Goal: Task Accomplishment & Management: Use online tool/utility

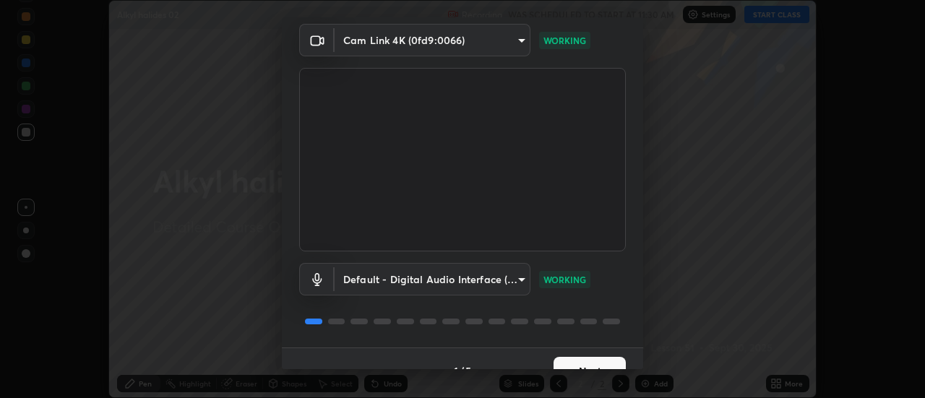
scroll to position [76, 0]
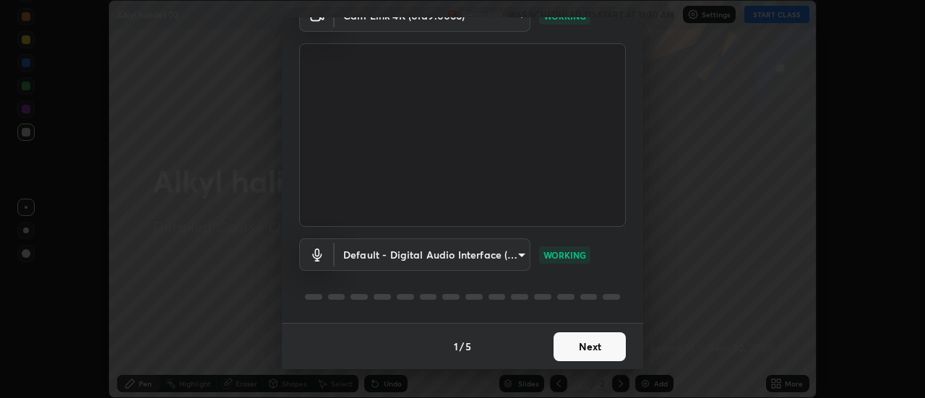
click at [616, 351] on button "Next" at bounding box center [589, 346] width 72 height 29
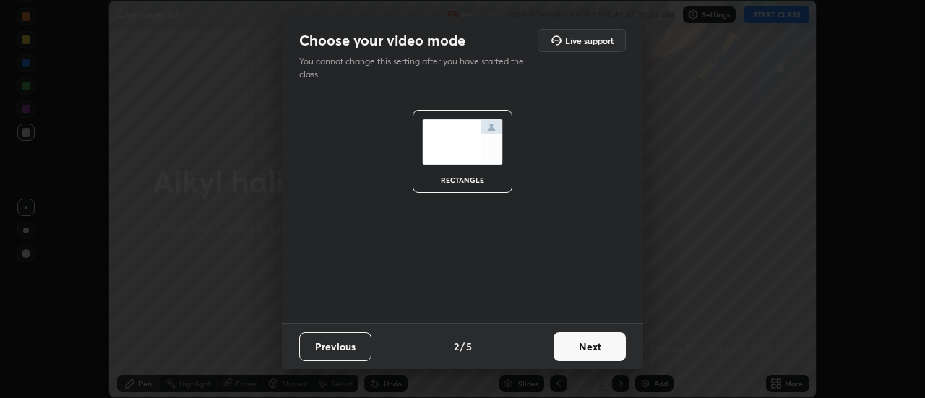
click at [617, 352] on button "Next" at bounding box center [589, 346] width 72 height 29
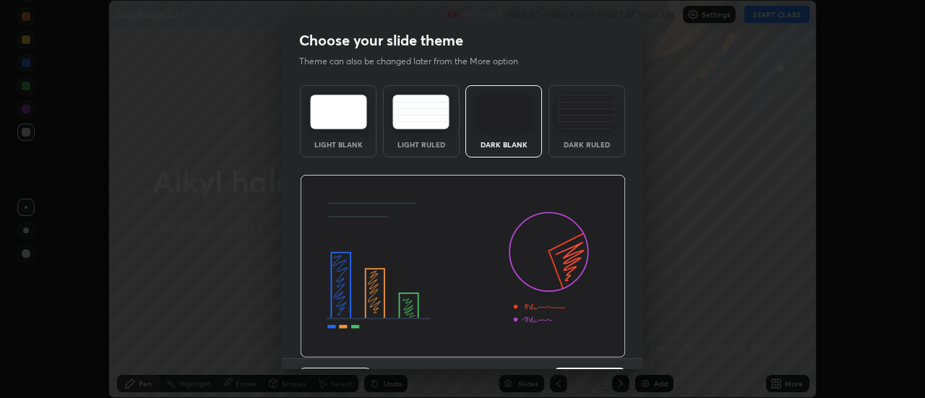
scroll to position [35, 0]
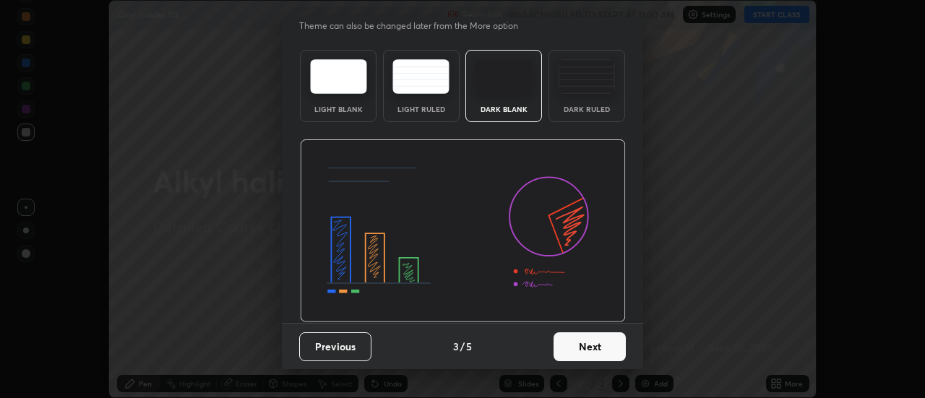
click at [593, 344] on button "Next" at bounding box center [589, 346] width 72 height 29
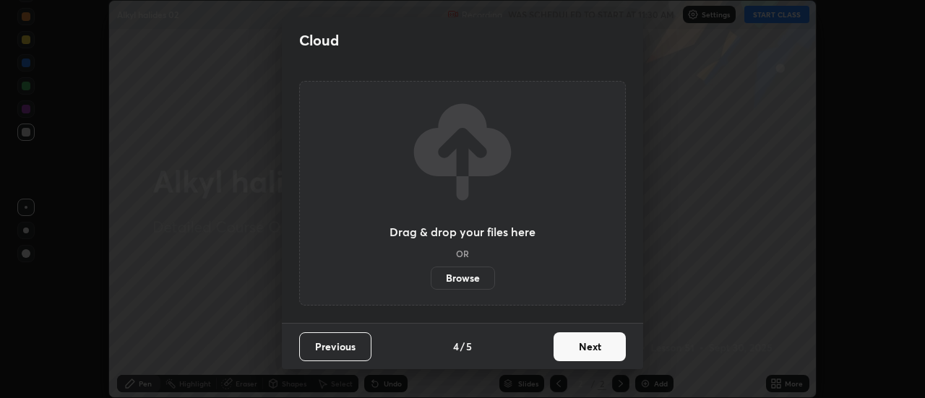
click at [595, 346] on button "Next" at bounding box center [589, 346] width 72 height 29
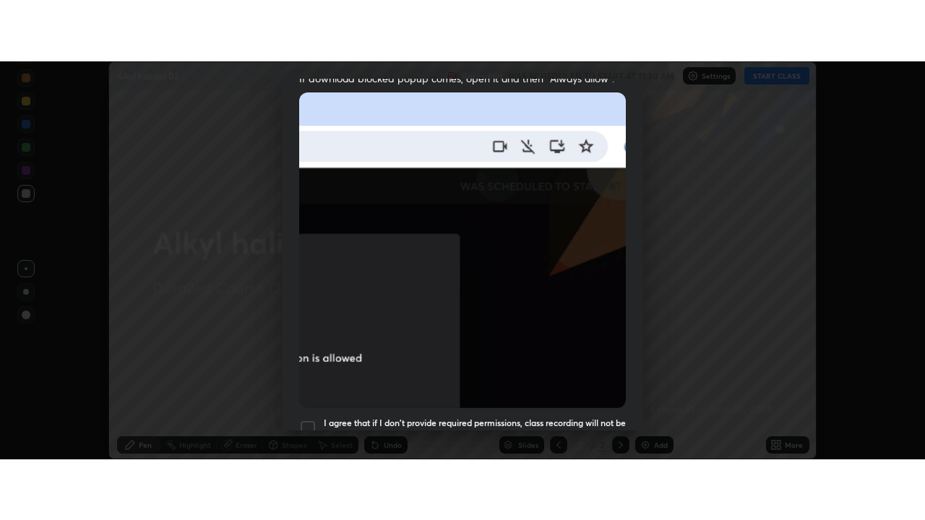
scroll to position [371, 0]
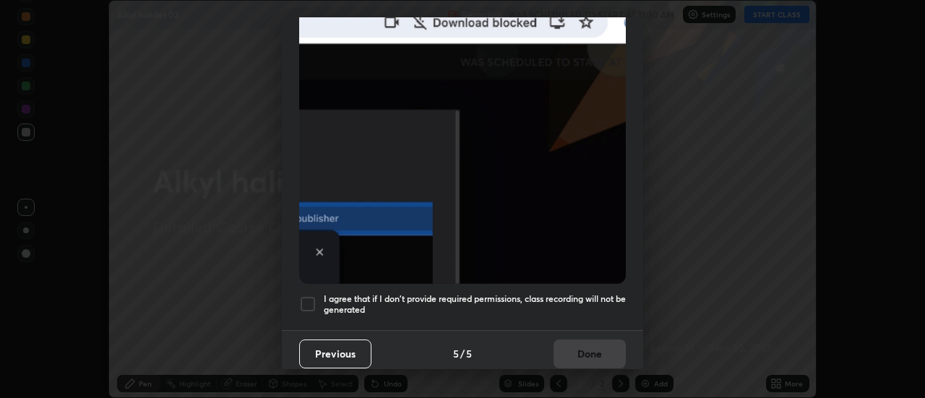
click at [311, 298] on div at bounding box center [307, 304] width 17 height 17
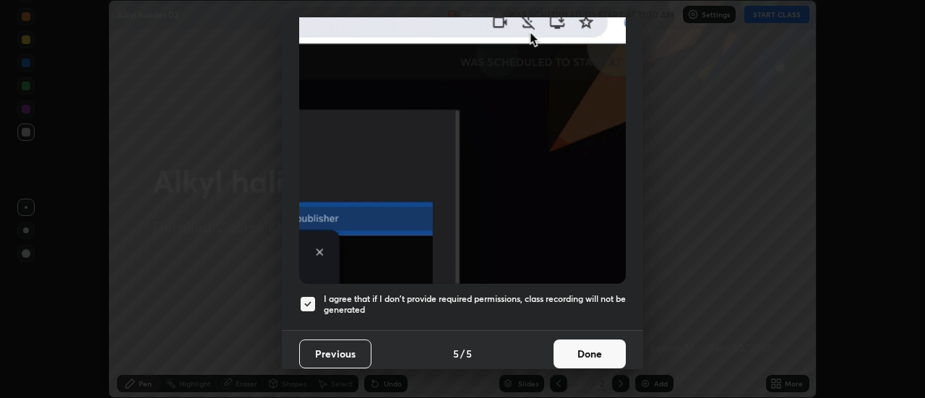
click at [590, 350] on button "Done" at bounding box center [589, 354] width 72 height 29
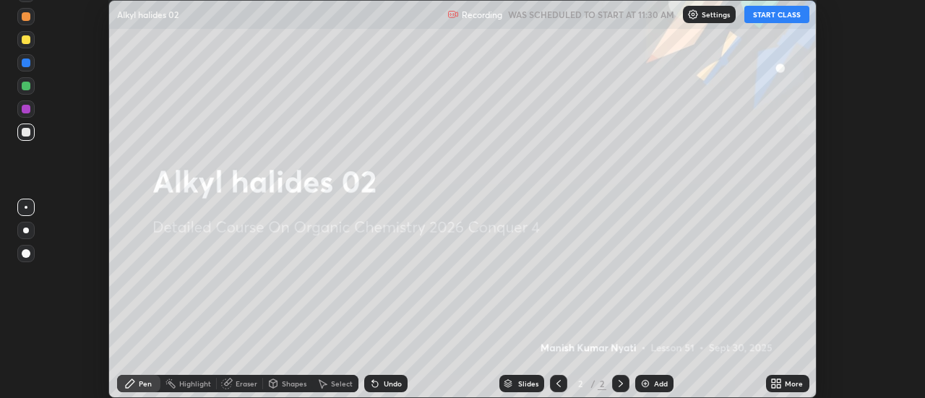
click at [781, 387] on icon at bounding box center [779, 386] width 4 height 4
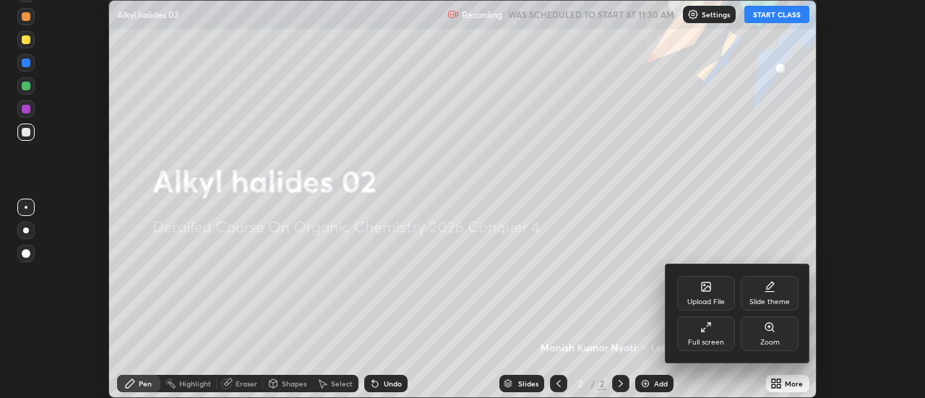
click at [707, 329] on icon at bounding box center [706, 328] width 12 height 12
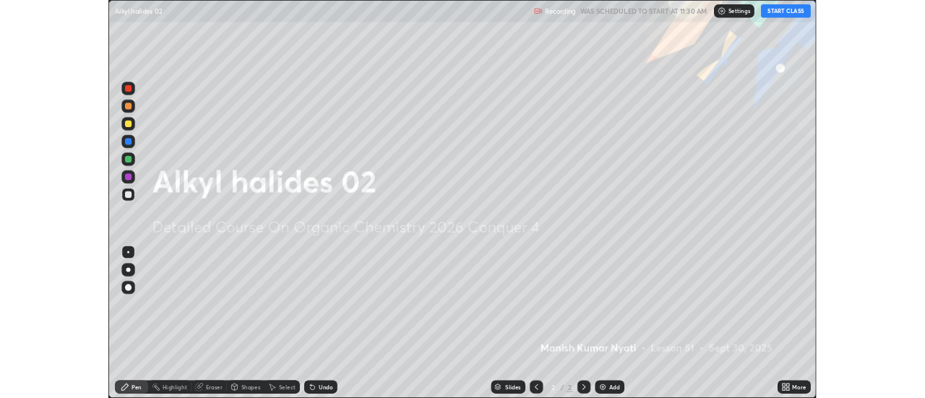
scroll to position [520, 925]
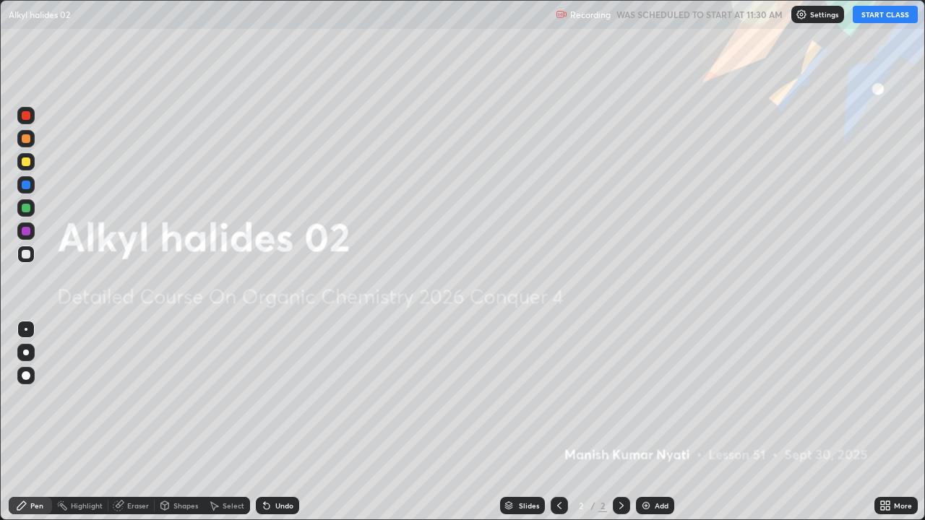
click at [867, 20] on button "START CLASS" at bounding box center [885, 14] width 65 height 17
click at [642, 397] on img at bounding box center [646, 506] width 12 height 12
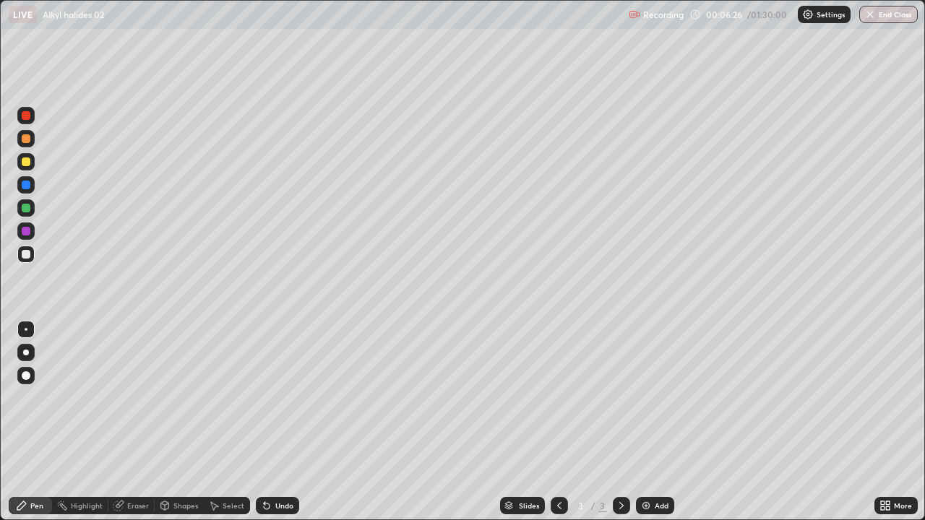
click at [644, 397] on img at bounding box center [646, 506] width 12 height 12
click at [142, 397] on div "Eraser" at bounding box center [138, 505] width 22 height 7
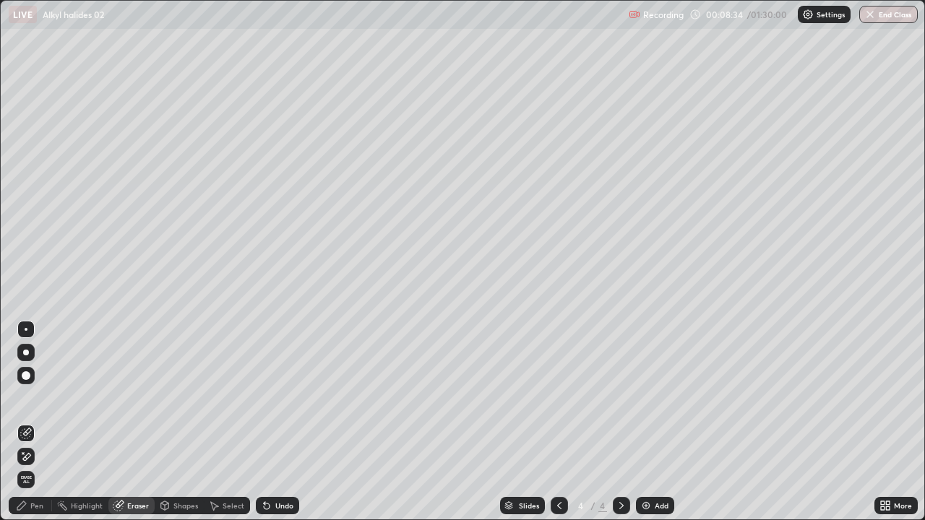
click at [43, 397] on div "Pen" at bounding box center [30, 505] width 43 height 17
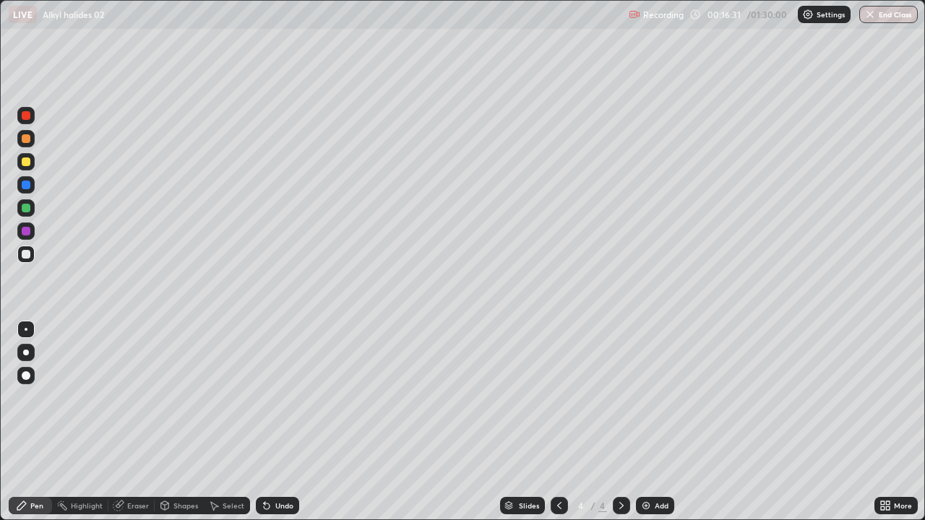
click at [640, 397] on img at bounding box center [646, 506] width 12 height 12
click at [282, 397] on div "Undo" at bounding box center [284, 505] width 18 height 7
click at [275, 397] on div "Undo" at bounding box center [277, 505] width 43 height 17
click at [152, 397] on div "Eraser" at bounding box center [131, 505] width 46 height 17
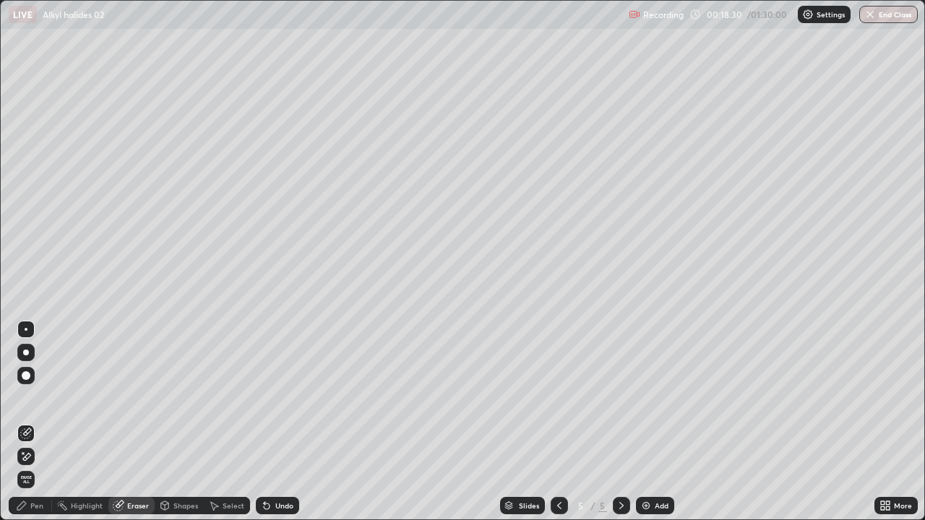
click at [40, 397] on div "Pen" at bounding box center [36, 505] width 13 height 7
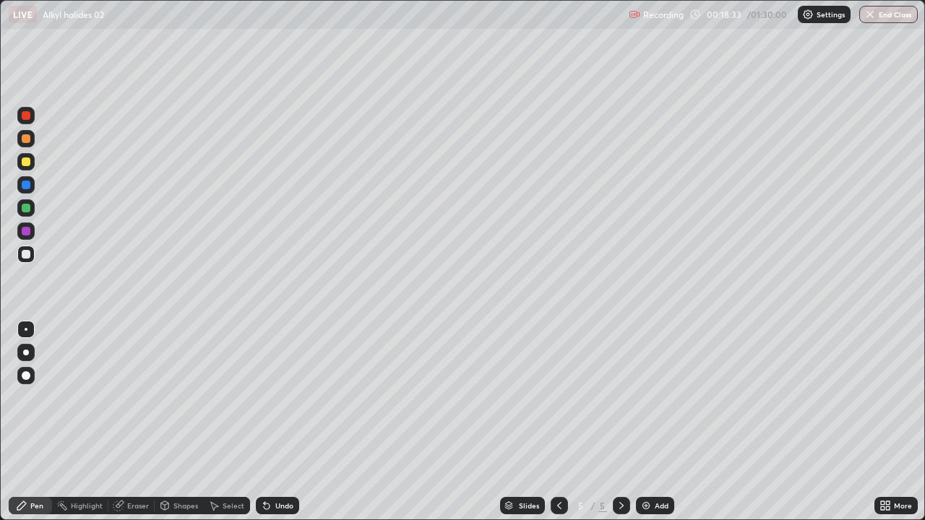
click at [147, 397] on div "Eraser" at bounding box center [138, 505] width 22 height 7
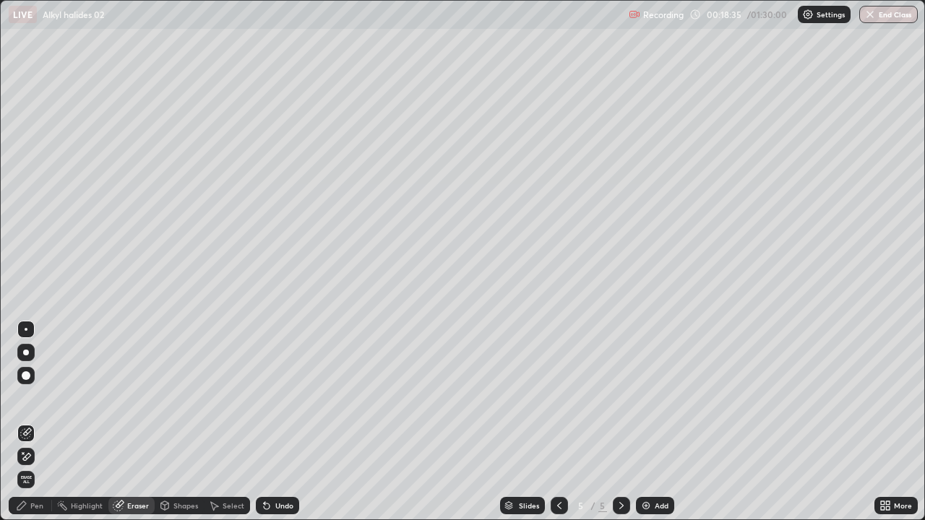
click at [41, 397] on div "Pen" at bounding box center [36, 505] width 13 height 7
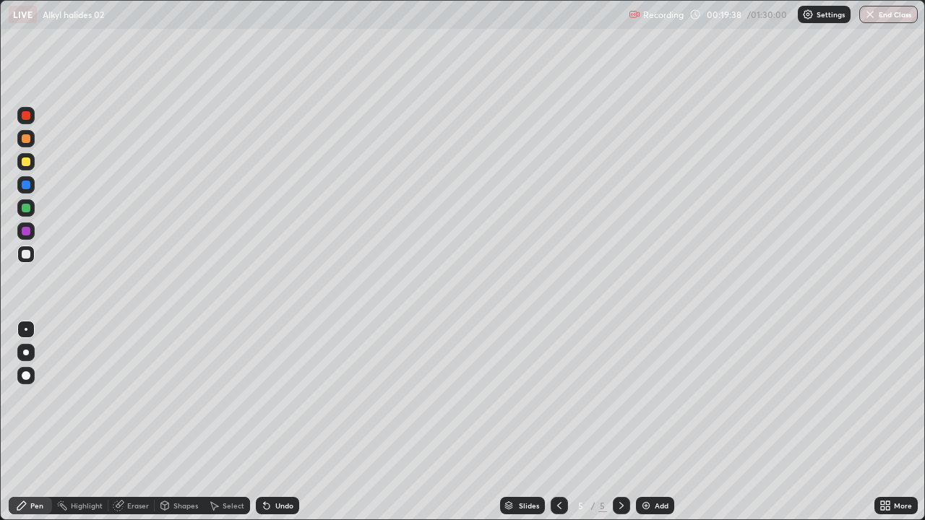
click at [286, 397] on div "Undo" at bounding box center [284, 505] width 18 height 7
click at [141, 397] on div "Eraser" at bounding box center [138, 505] width 22 height 7
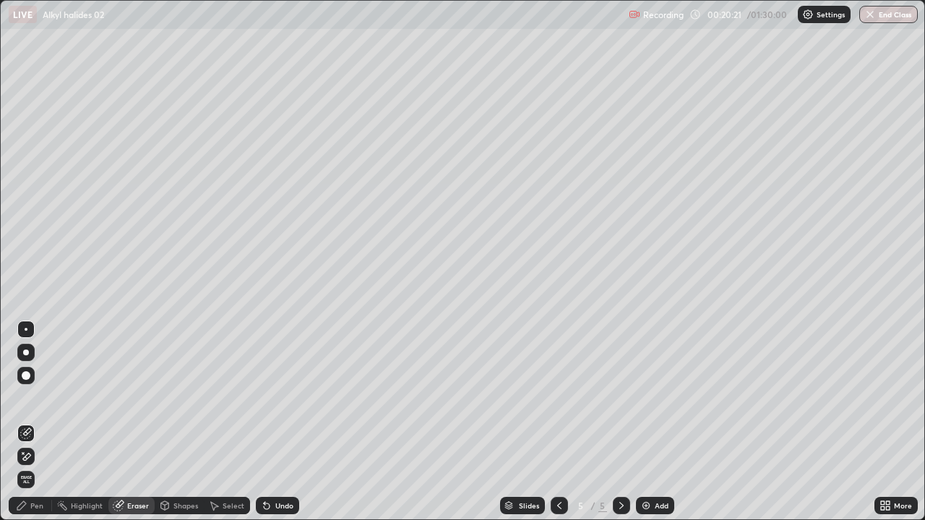
click at [30, 397] on div "Pen" at bounding box center [30, 505] width 43 height 17
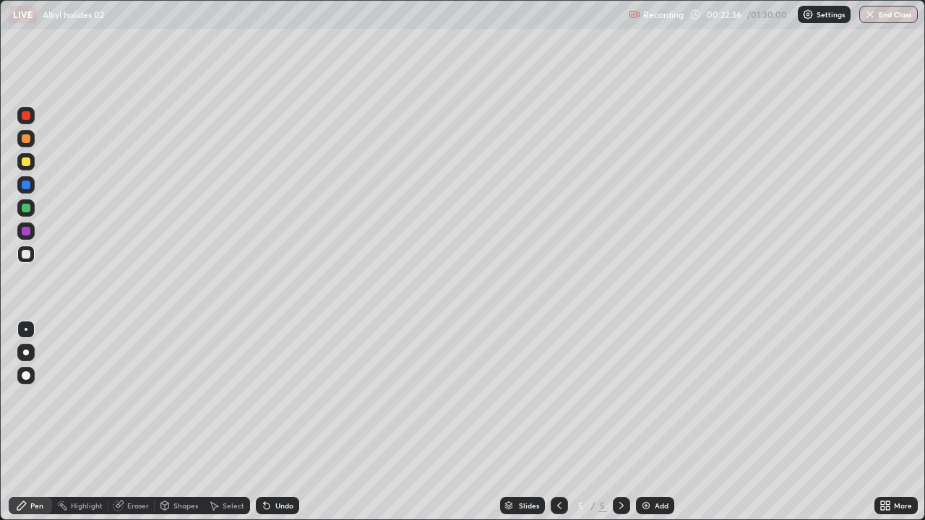
click at [35, 397] on div "Pen" at bounding box center [36, 505] width 13 height 7
click at [140, 397] on div "Eraser" at bounding box center [131, 505] width 46 height 17
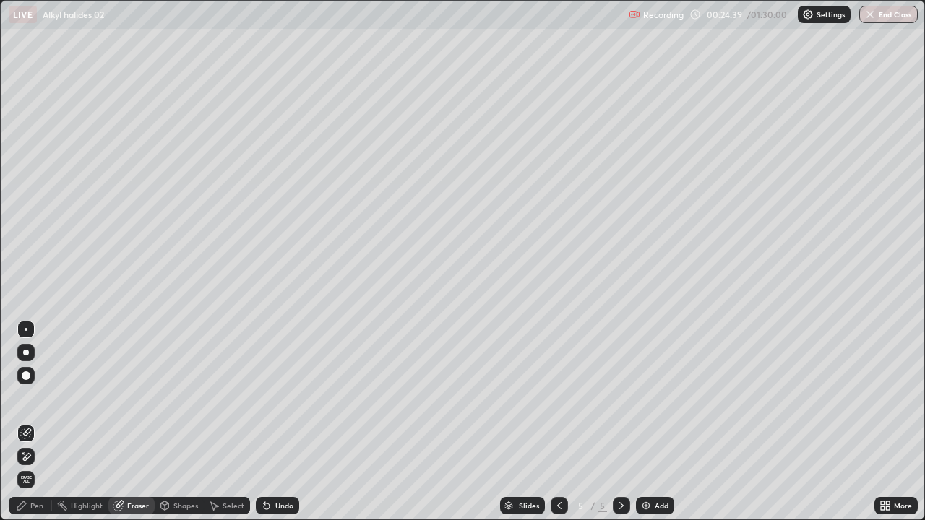
click at [44, 397] on div "Pen" at bounding box center [30, 505] width 43 height 17
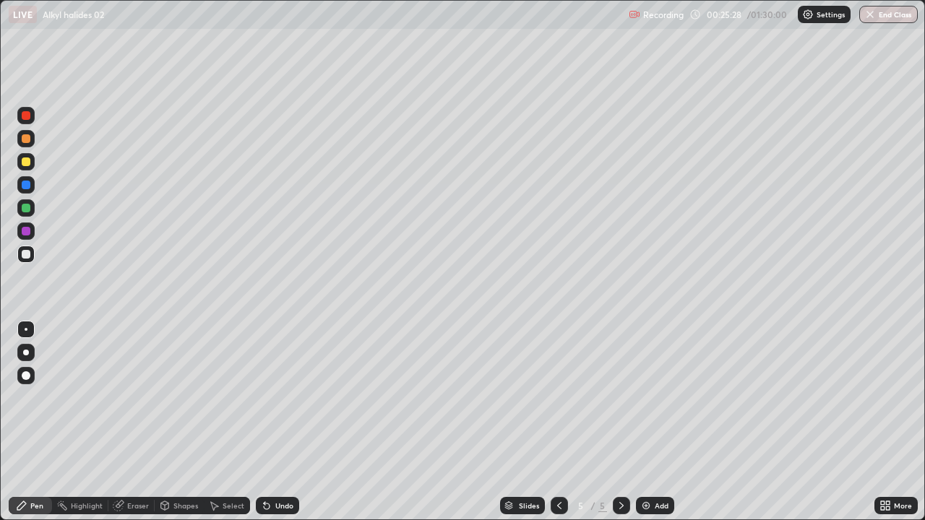
click at [643, 397] on img at bounding box center [646, 506] width 12 height 12
click at [141, 397] on div "Eraser" at bounding box center [138, 505] width 22 height 7
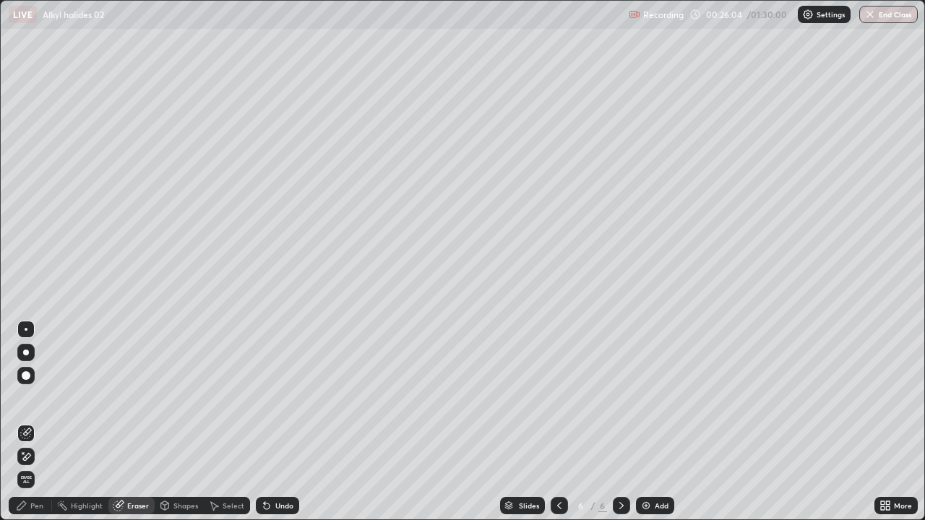
click at [43, 397] on div "Pen" at bounding box center [36, 505] width 13 height 7
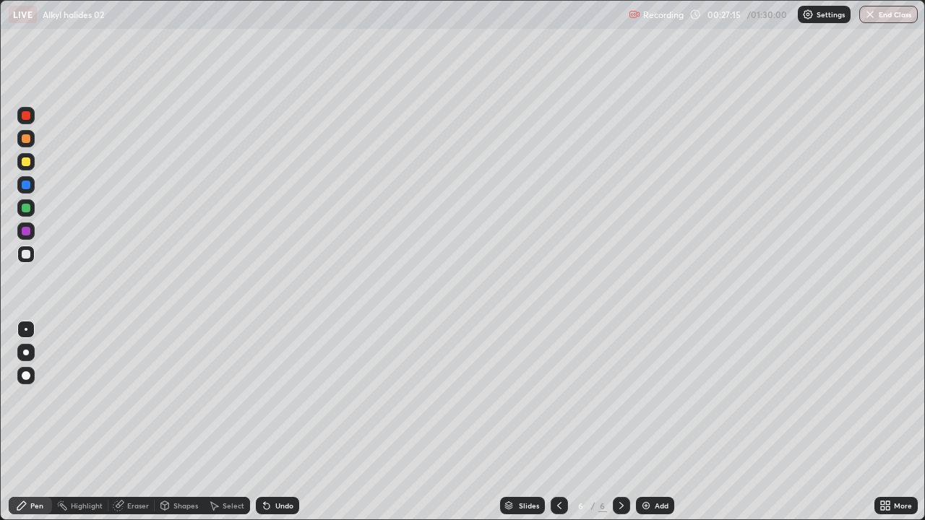
click at [279, 397] on div "Undo" at bounding box center [284, 505] width 18 height 7
click at [277, 397] on div "Undo" at bounding box center [284, 505] width 18 height 7
click at [275, 397] on div "Undo" at bounding box center [284, 505] width 18 height 7
click at [275, 397] on div "Undo" at bounding box center [277, 505] width 43 height 17
click at [272, 397] on div "Undo" at bounding box center [277, 505] width 43 height 17
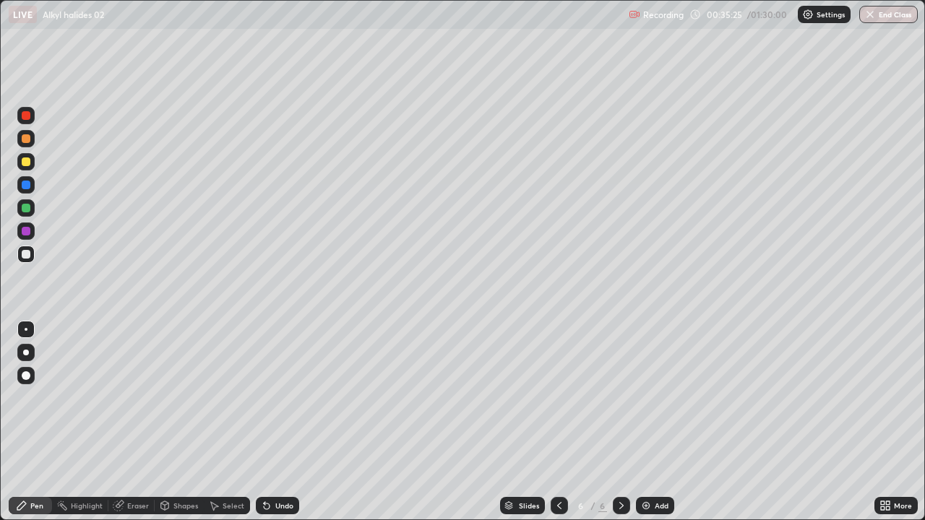
click at [649, 397] on img at bounding box center [646, 506] width 12 height 12
click at [264, 397] on icon at bounding box center [267, 507] width 6 height 6
click at [270, 397] on div "Undo" at bounding box center [277, 505] width 43 height 17
click at [563, 397] on div at bounding box center [559, 505] width 17 height 17
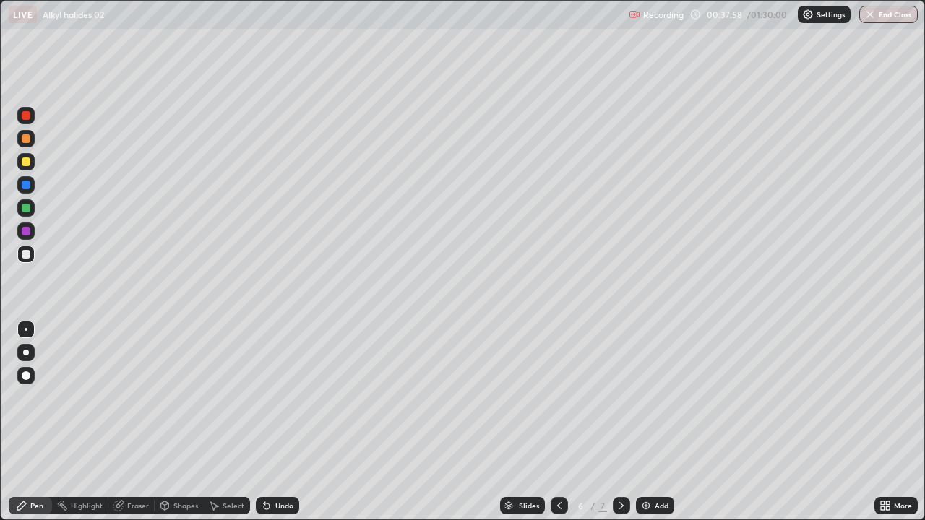
click at [624, 397] on div at bounding box center [621, 505] width 17 height 17
click at [290, 397] on div "Undo" at bounding box center [284, 505] width 18 height 7
click at [643, 397] on img at bounding box center [646, 506] width 12 height 12
click at [286, 397] on div "Undo" at bounding box center [284, 505] width 18 height 7
click at [290, 397] on div "Undo" at bounding box center [284, 505] width 18 height 7
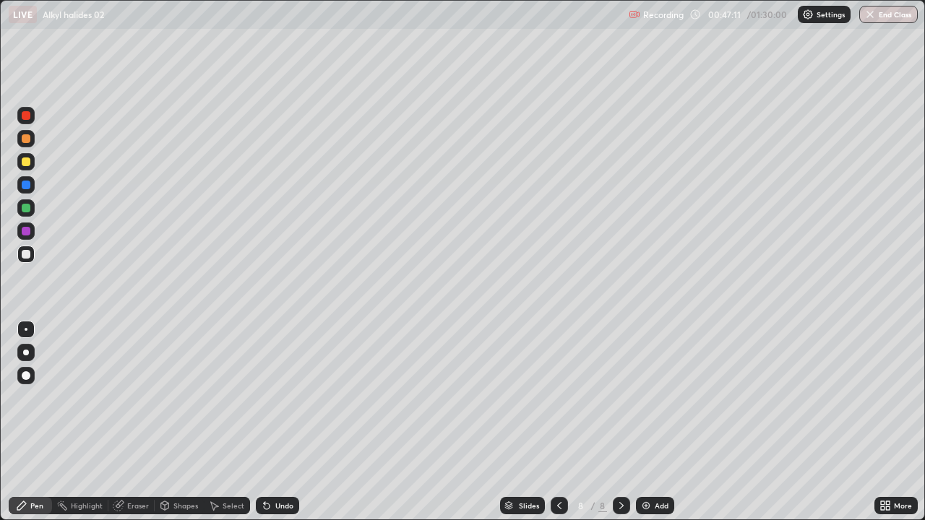
click at [645, 397] on img at bounding box center [646, 506] width 12 height 12
click at [558, 397] on icon at bounding box center [559, 506] width 12 height 12
click at [620, 397] on icon at bounding box center [622, 506] width 12 height 12
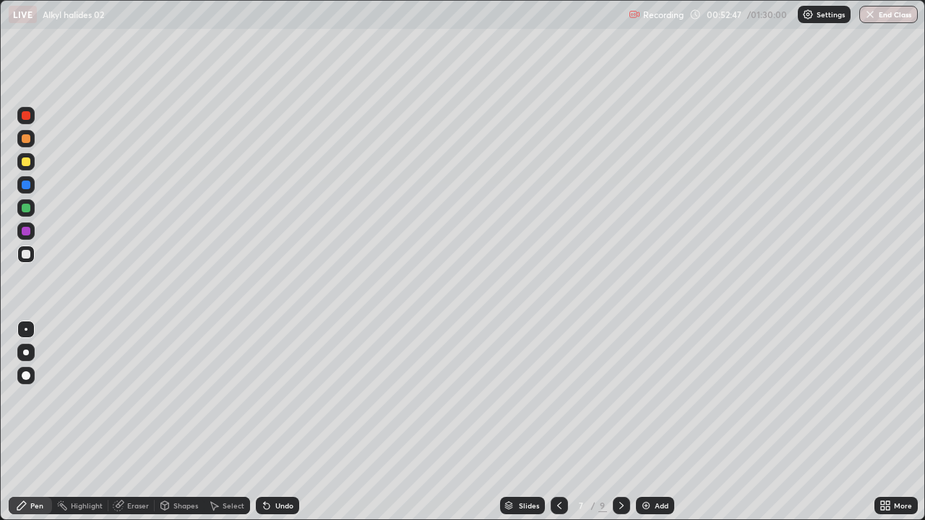
click at [558, 397] on icon at bounding box center [559, 506] width 12 height 12
click at [617, 397] on icon at bounding box center [622, 506] width 12 height 12
click at [645, 397] on img at bounding box center [646, 506] width 12 height 12
click at [555, 397] on icon at bounding box center [559, 506] width 12 height 12
click at [646, 397] on img at bounding box center [646, 506] width 12 height 12
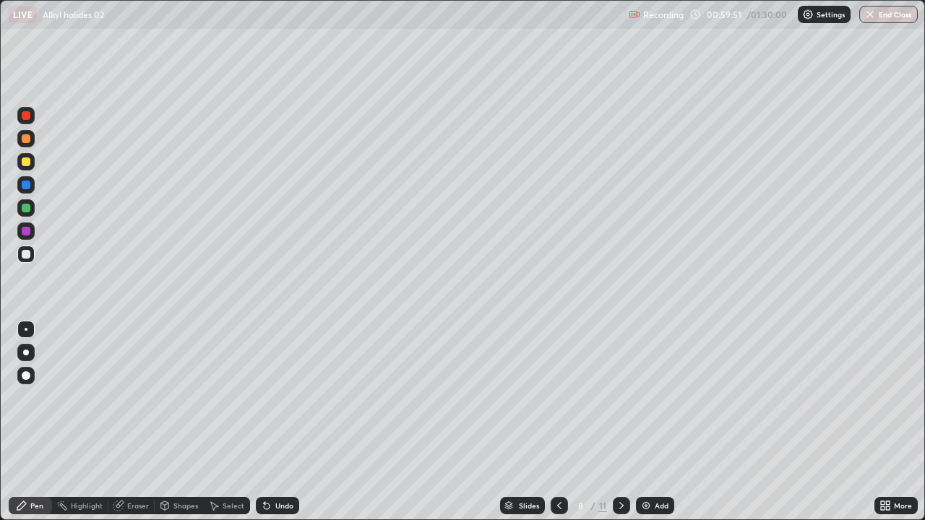
click at [558, 397] on icon at bounding box center [559, 506] width 12 height 12
click at [621, 397] on icon at bounding box center [622, 506] width 12 height 12
click at [620, 397] on icon at bounding box center [622, 506] width 12 height 12
click at [618, 397] on icon at bounding box center [622, 506] width 12 height 12
click at [642, 397] on img at bounding box center [646, 506] width 12 height 12
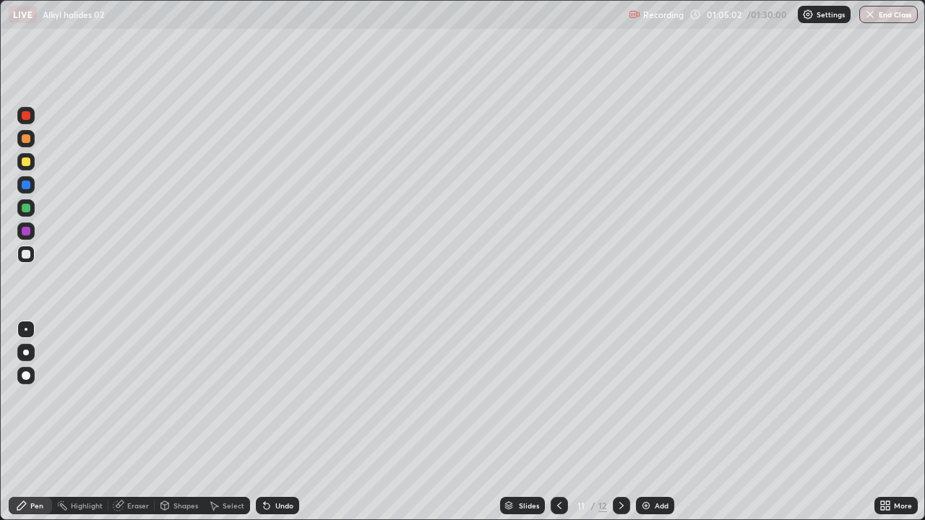
click at [558, 397] on icon at bounding box center [559, 506] width 12 height 12
click at [619, 397] on icon at bounding box center [622, 506] width 12 height 12
click at [280, 397] on div "Undo" at bounding box center [284, 505] width 18 height 7
click at [551, 397] on div at bounding box center [559, 505] width 17 height 17
click at [621, 397] on icon at bounding box center [622, 506] width 12 height 12
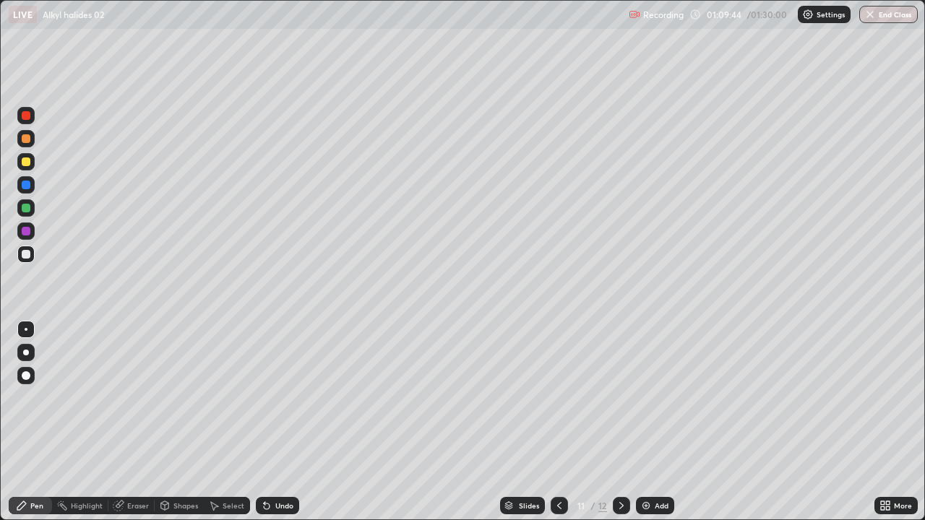
click at [27, 113] on div at bounding box center [26, 115] width 9 height 9
click at [277, 397] on div "Undo" at bounding box center [284, 505] width 18 height 7
click at [30, 165] on div at bounding box center [25, 161] width 17 height 17
click at [623, 397] on div at bounding box center [621, 505] width 17 height 17
click at [551, 397] on div at bounding box center [559, 505] width 17 height 17
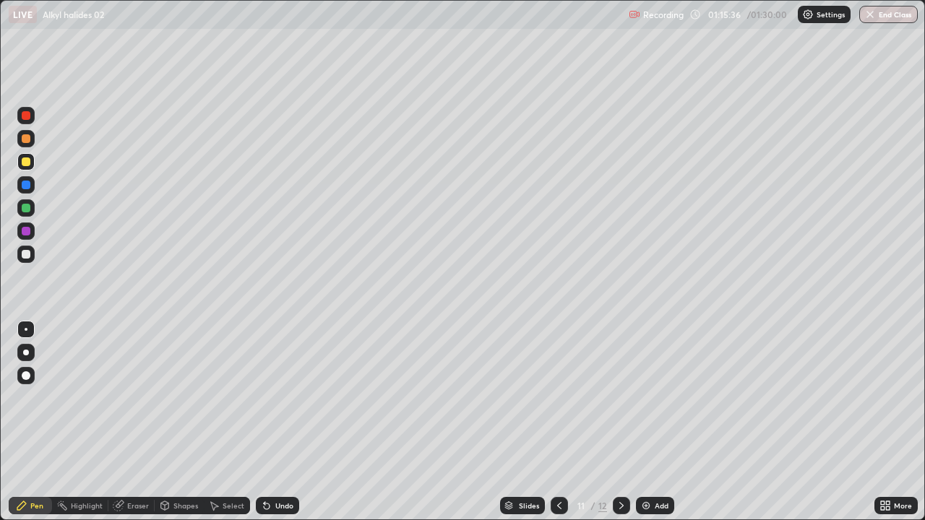
click at [558, 397] on icon at bounding box center [559, 506] width 12 height 12
click at [626, 397] on div at bounding box center [621, 505] width 17 height 17
click at [621, 397] on icon at bounding box center [622, 506] width 12 height 12
click at [293, 397] on div "Undo" at bounding box center [277, 505] width 43 height 17
click at [651, 397] on div "Add" at bounding box center [655, 505] width 38 height 17
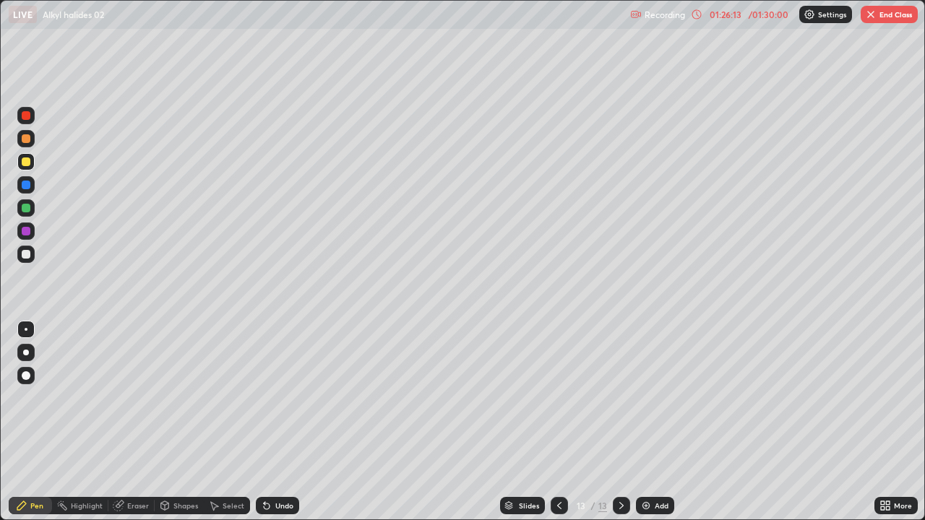
click at [557, 397] on icon at bounding box center [559, 505] width 4 height 7
click at [556, 397] on icon at bounding box center [559, 506] width 12 height 12
click at [558, 397] on icon at bounding box center [559, 506] width 12 height 12
click at [556, 397] on icon at bounding box center [559, 506] width 12 height 12
click at [558, 397] on icon at bounding box center [559, 506] width 12 height 12
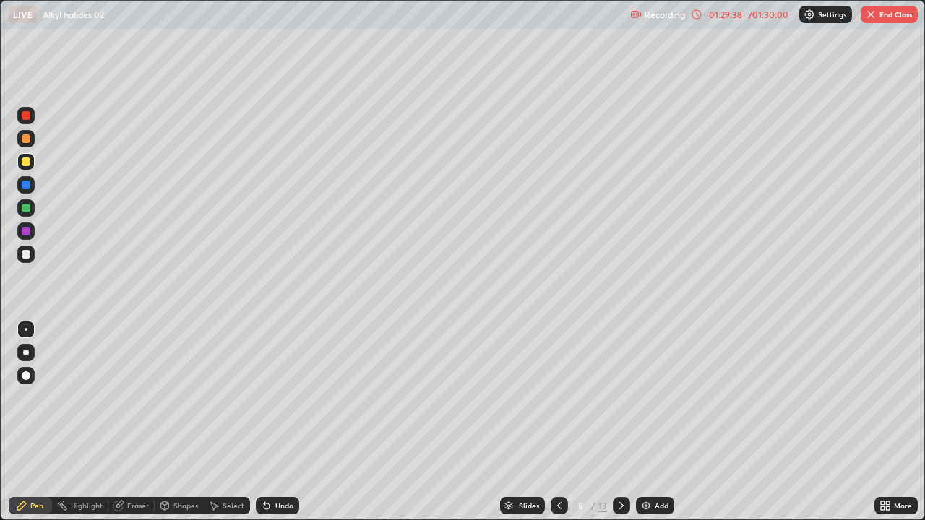
click at [557, 397] on icon at bounding box center [559, 505] width 4 height 7
click at [902, 16] on button "End Class" at bounding box center [889, 14] width 57 height 17
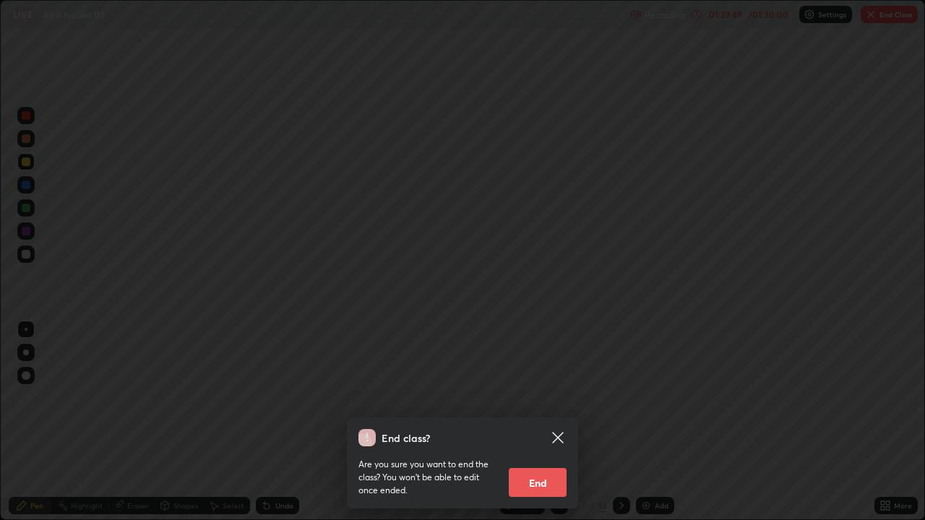
click at [556, 397] on button "End" at bounding box center [538, 482] width 58 height 29
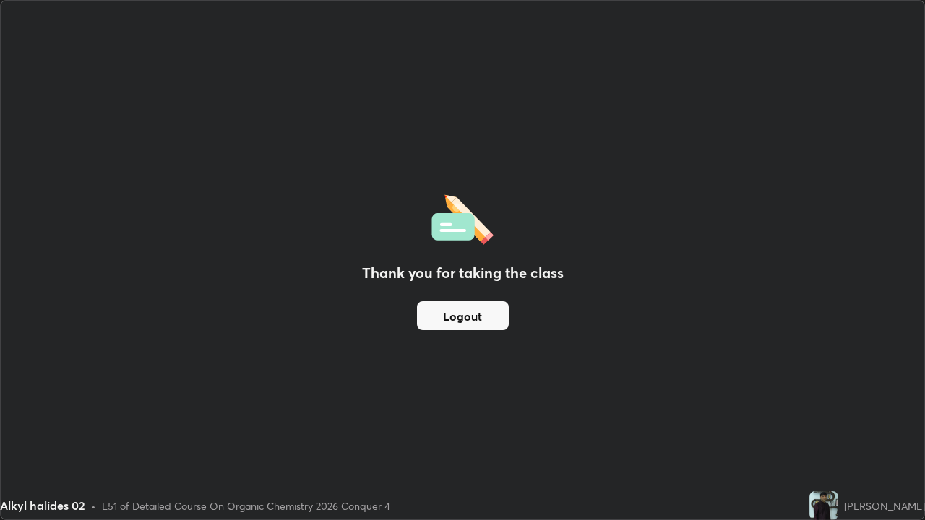
click at [482, 316] on button "Logout" at bounding box center [463, 315] width 92 height 29
click at [488, 317] on button "Logout" at bounding box center [463, 315] width 92 height 29
click at [462, 314] on button "Logout" at bounding box center [463, 315] width 92 height 29
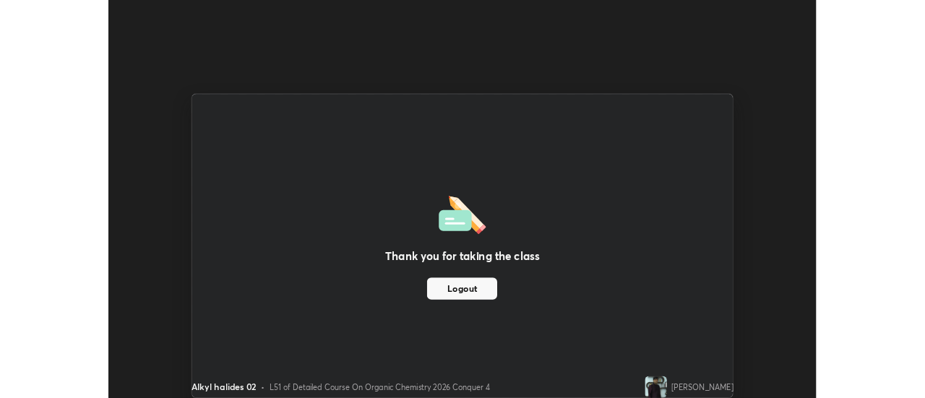
scroll to position [71856, 71329]
